Goal: Task Accomplishment & Management: Use online tool/utility

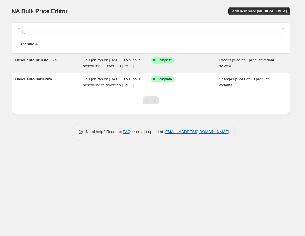
click at [108, 68] on span "This job ran on [DATE]. This job is scheduled to revert on [DATE]." at bounding box center [112, 63] width 58 height 10
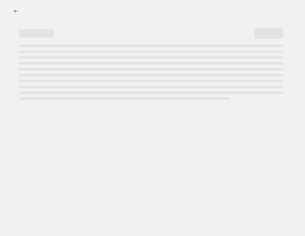
select select "percentage"
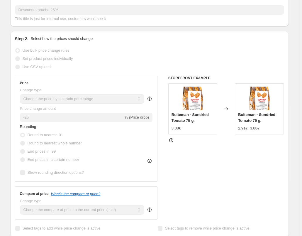
scroll to position [117, 0]
